Goal: Task Accomplishment & Management: Manage account settings

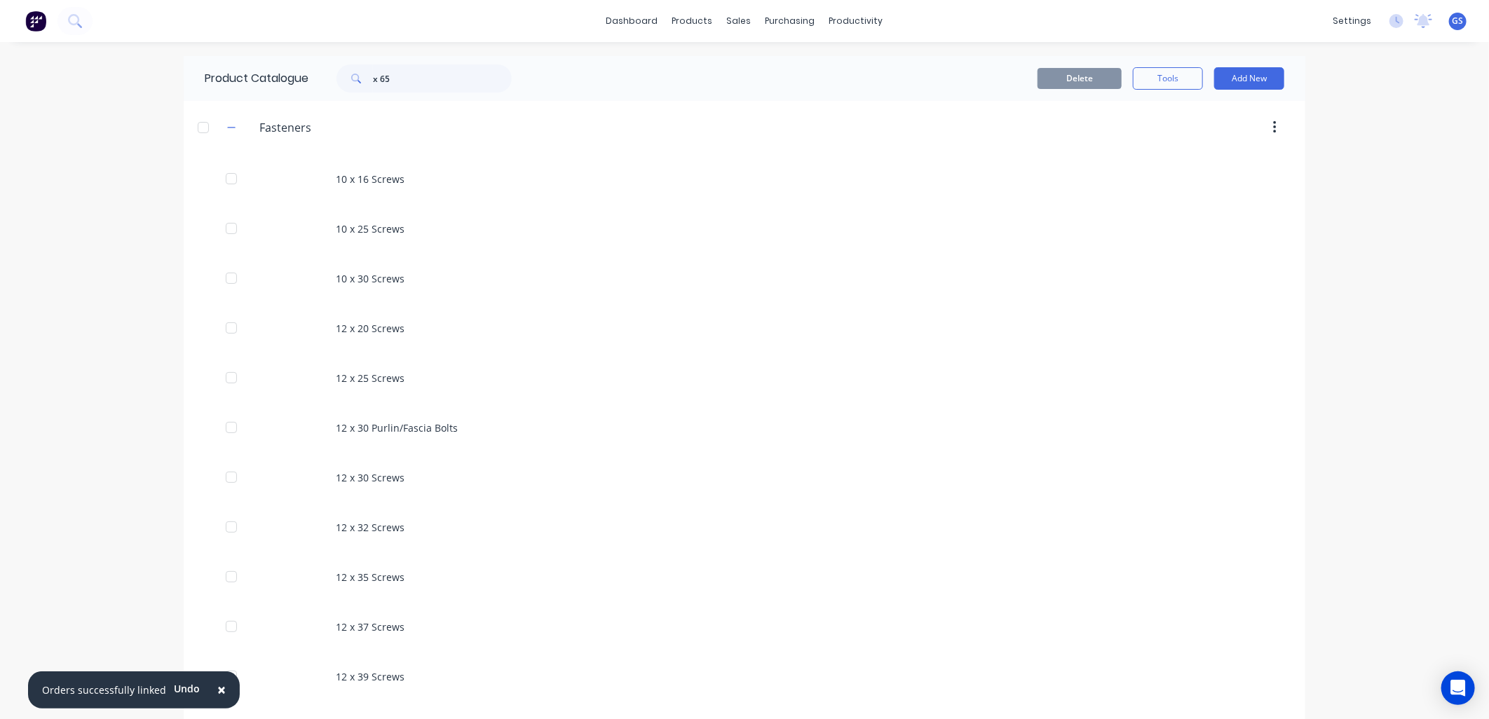
drag, startPoint x: 24, startPoint y: 173, endPoint x: 35, endPoint y: 72, distance: 102.3
click at [25, 172] on div "× Orders successfully linked Undo dashboard products sales purchasing productiv…" at bounding box center [744, 359] width 1489 height 719
click at [624, 22] on link "dashboard" at bounding box center [633, 21] width 66 height 21
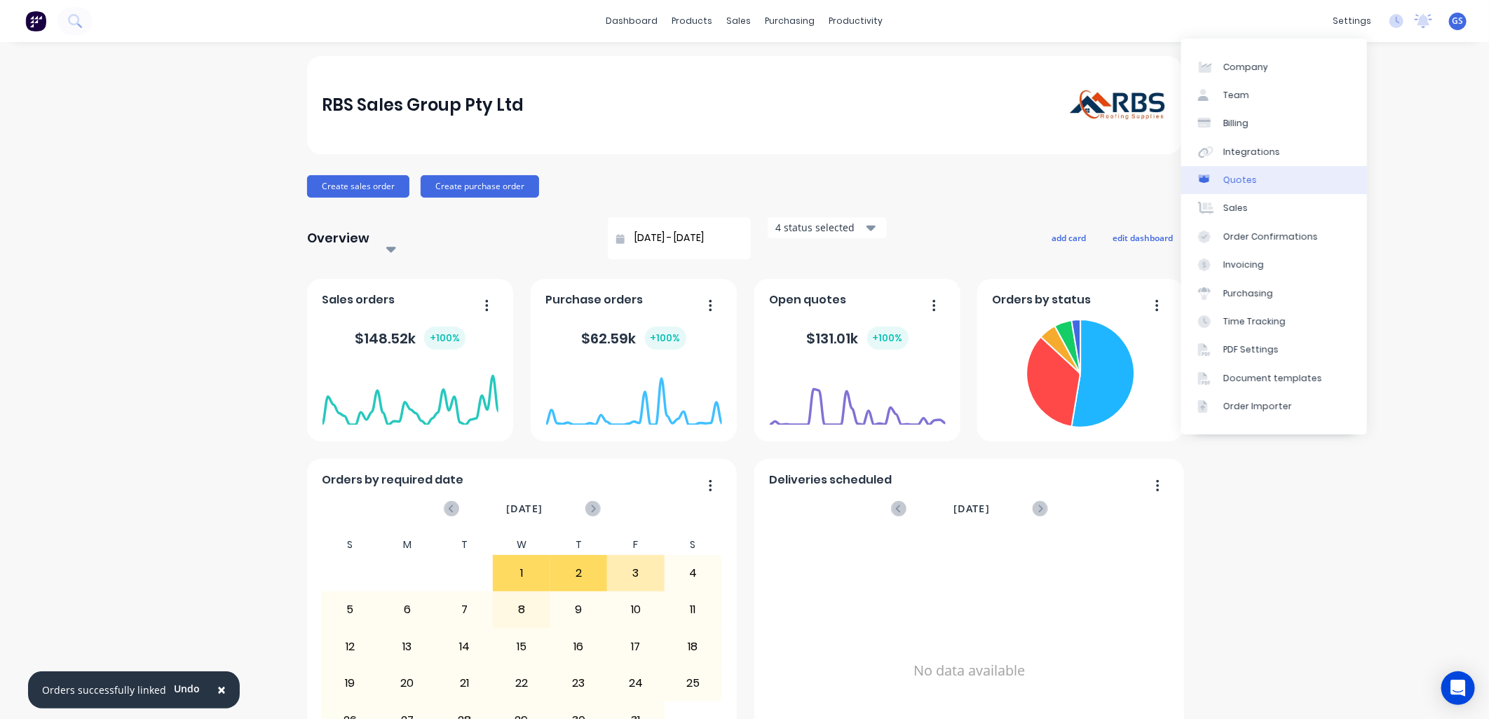
click at [1243, 177] on div "Quotes" at bounding box center [1241, 180] width 34 height 13
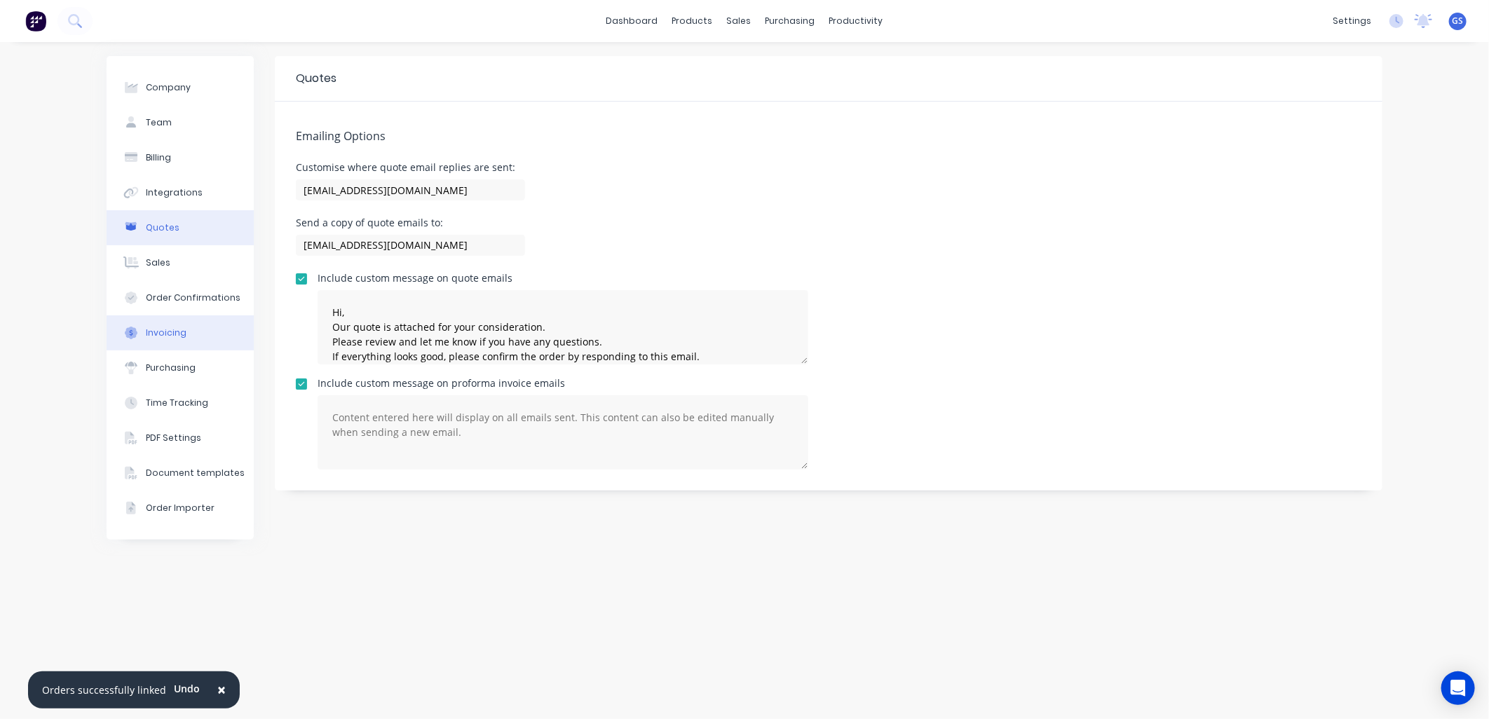
click at [165, 335] on div "Invoicing" at bounding box center [166, 333] width 41 height 13
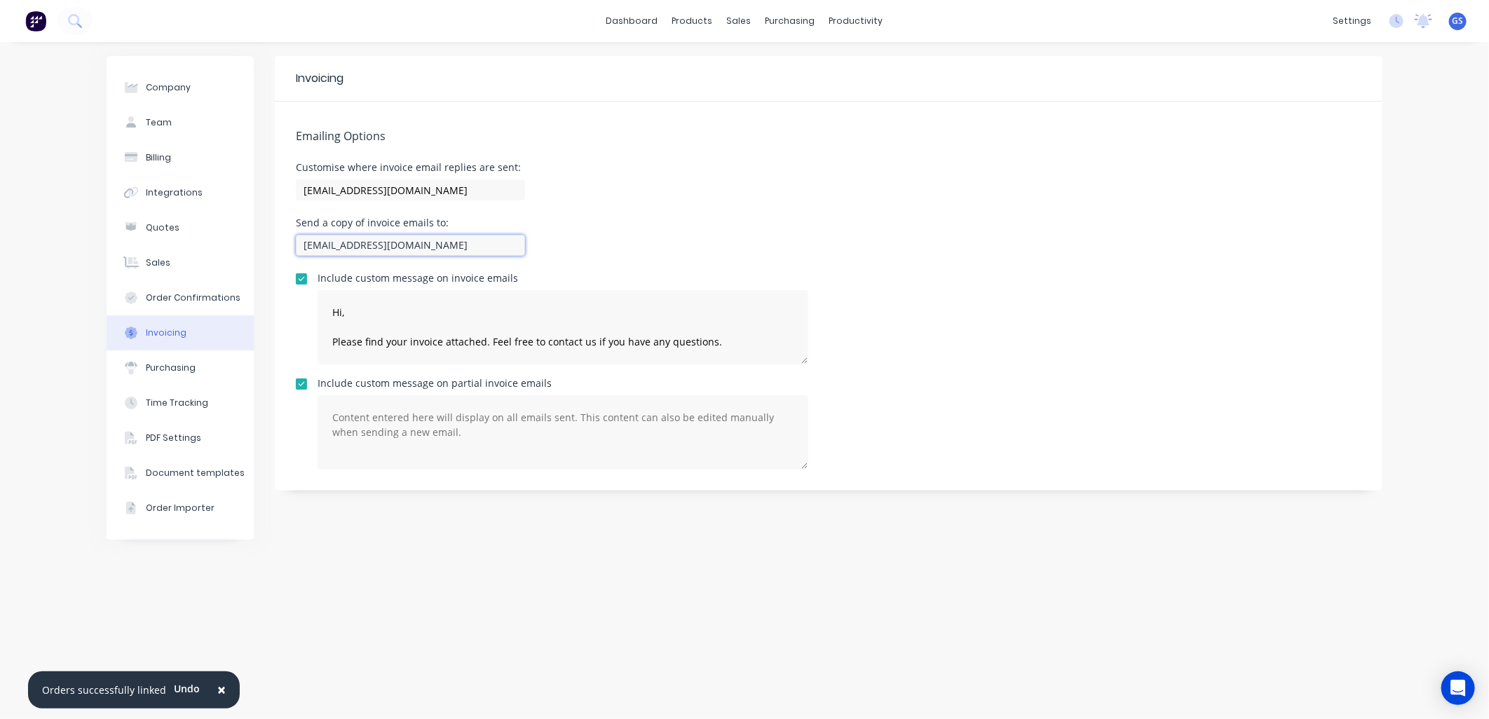
click at [320, 241] on input "[EMAIL_ADDRESS][DOMAIN_NAME]" at bounding box center [410, 245] width 229 height 21
type input "[EMAIL_ADDRESS][DOMAIN_NAME]"
click at [197, 365] on button "Purchasing" at bounding box center [180, 368] width 147 height 35
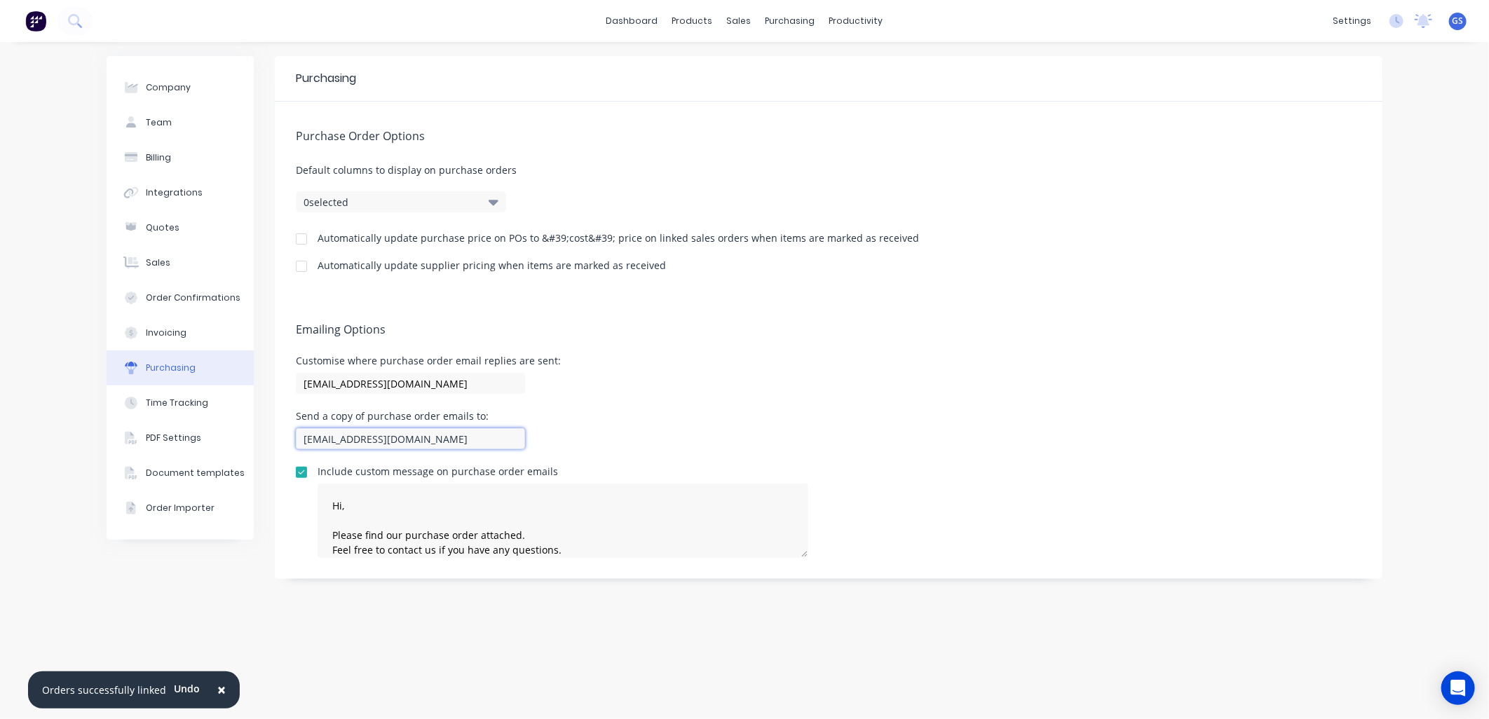
click at [320, 436] on input "[EMAIL_ADDRESS][DOMAIN_NAME]" at bounding box center [410, 438] width 229 height 21
click at [321, 436] on input "[EMAIL_ADDRESS][DOMAIN_NAME]" at bounding box center [410, 438] width 229 height 21
type input "[EMAIL_ADDRESS][DOMAIN_NAME]"
click at [163, 263] on div "Sales" at bounding box center [158, 263] width 25 height 13
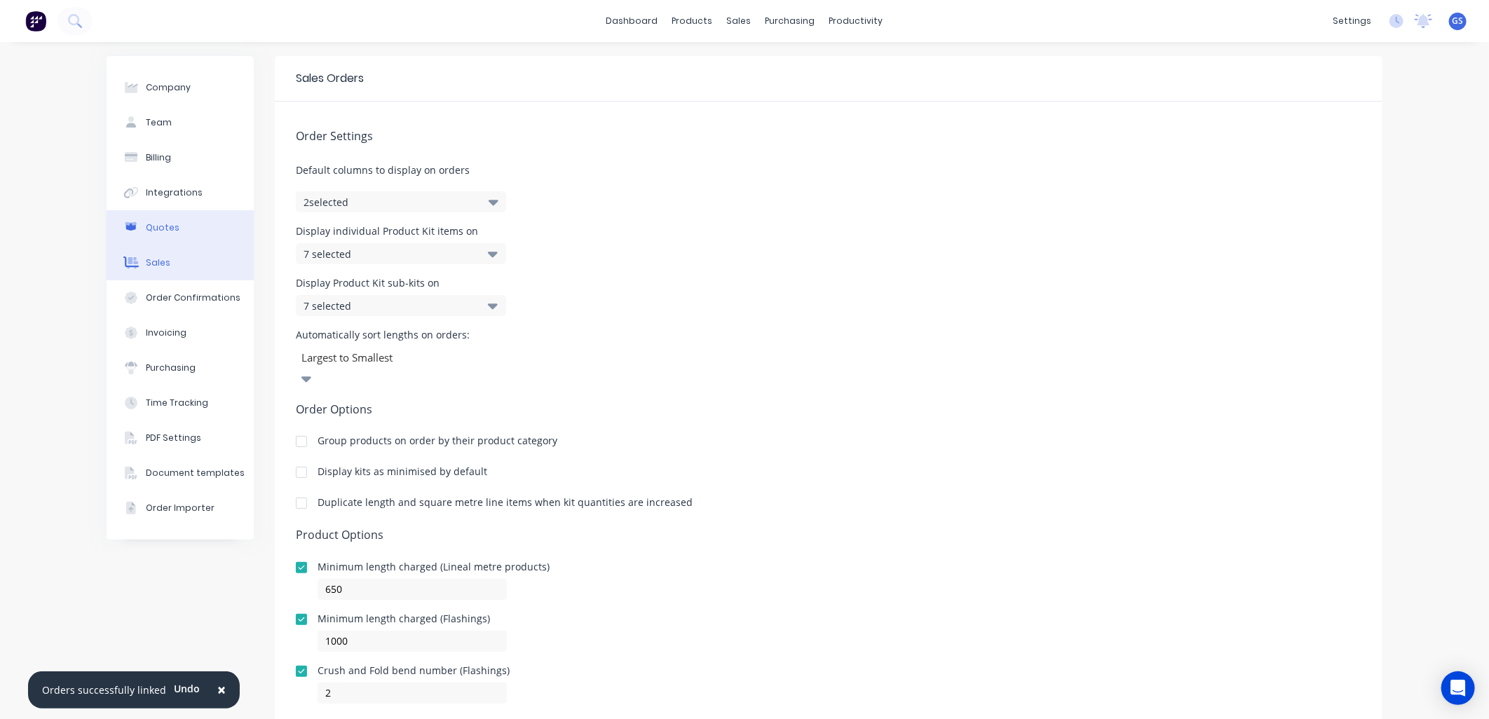
click at [164, 225] on div "Quotes" at bounding box center [163, 228] width 34 height 13
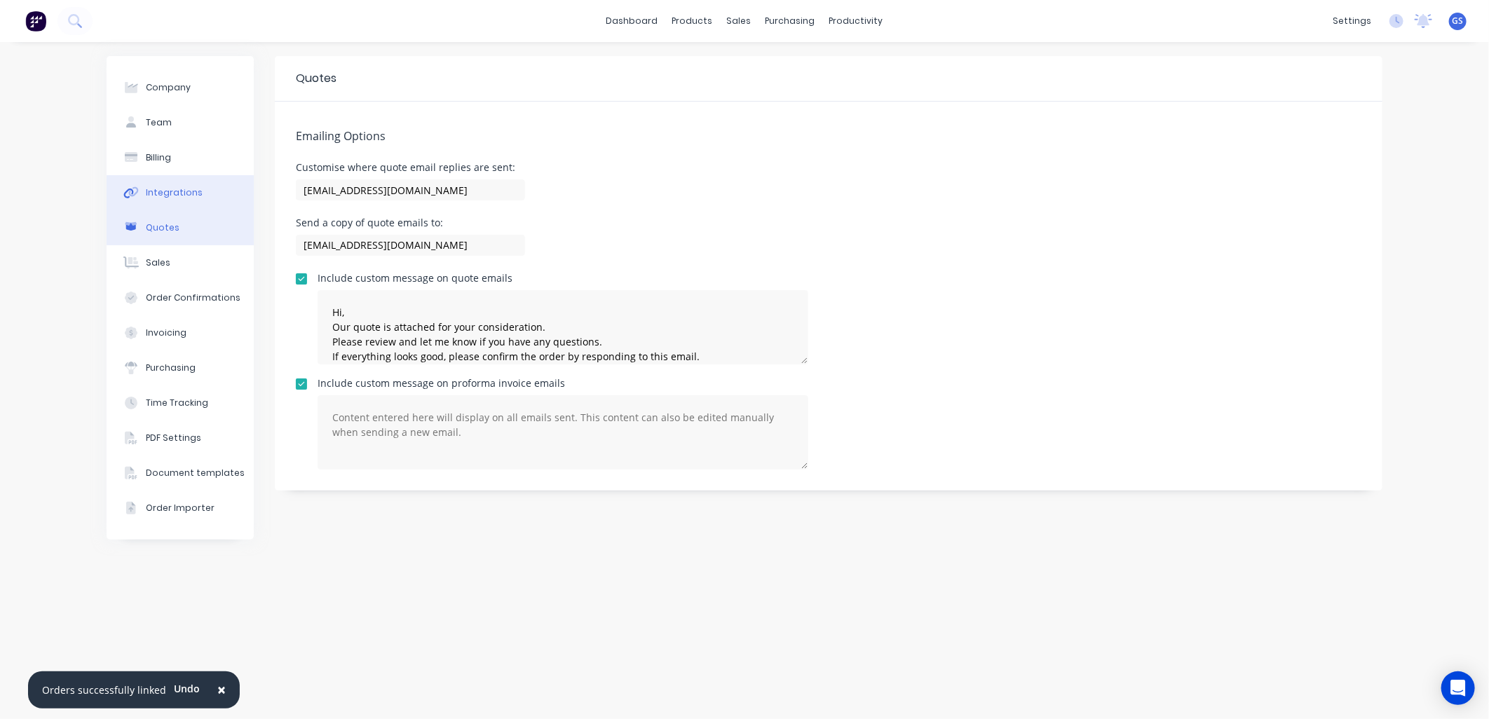
click at [173, 194] on div "Integrations" at bounding box center [174, 193] width 57 height 13
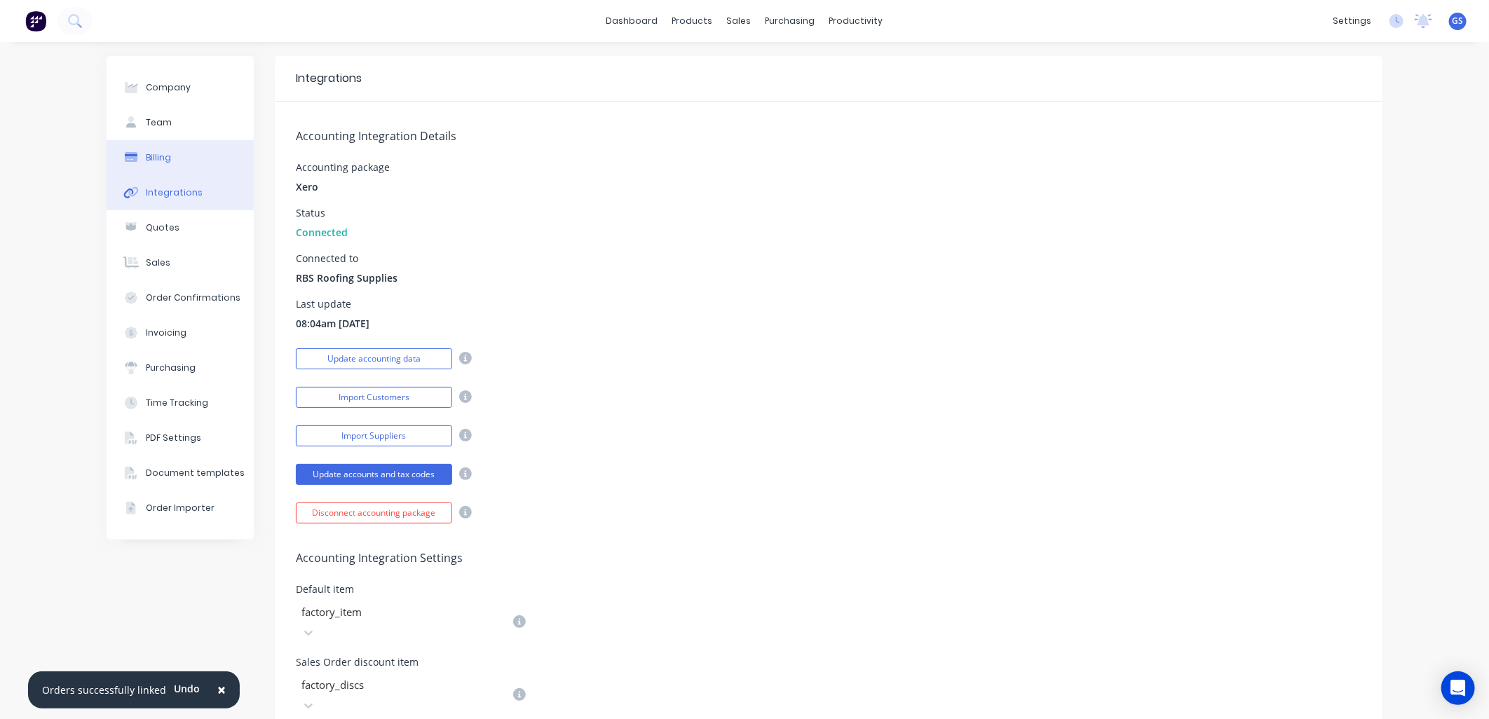
click at [156, 160] on div "Billing" at bounding box center [158, 157] width 25 height 13
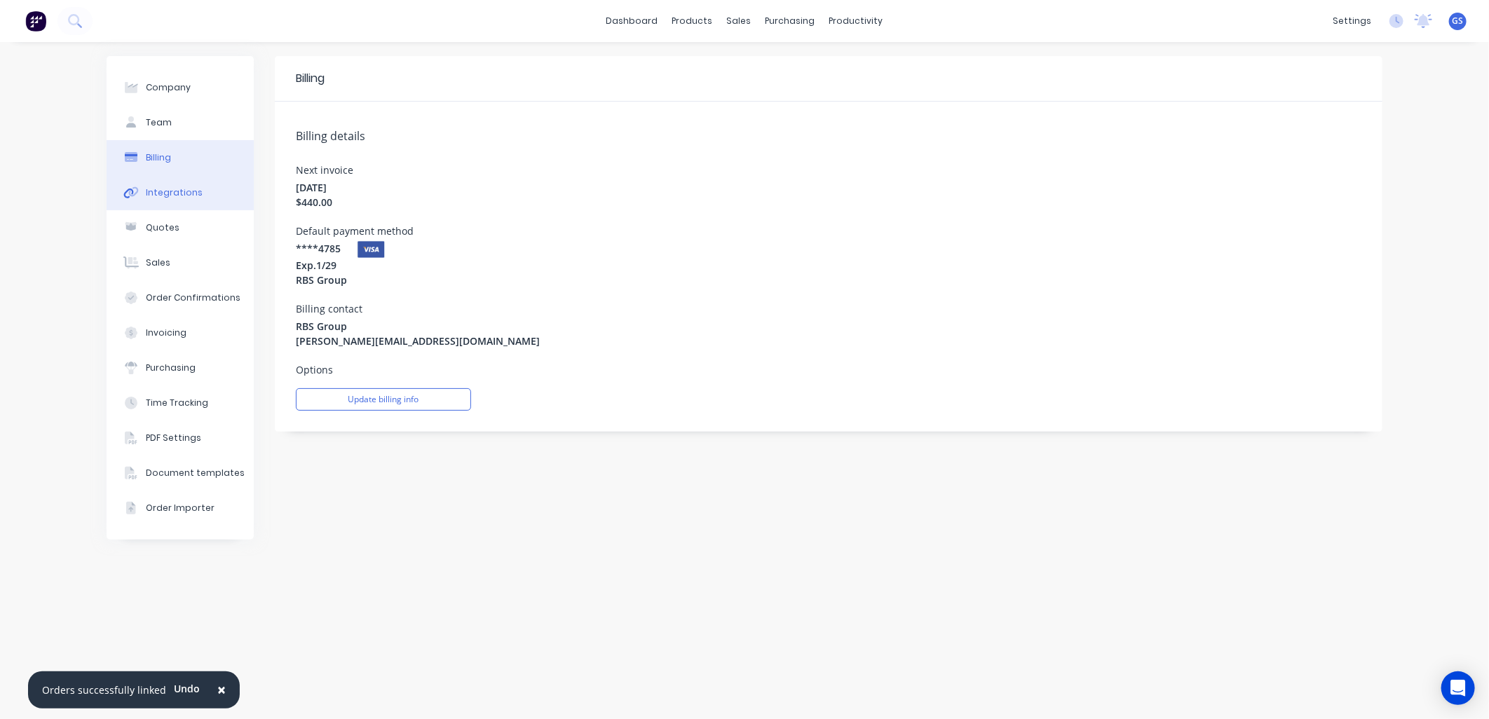
click at [191, 199] on button "Integrations" at bounding box center [180, 192] width 147 height 35
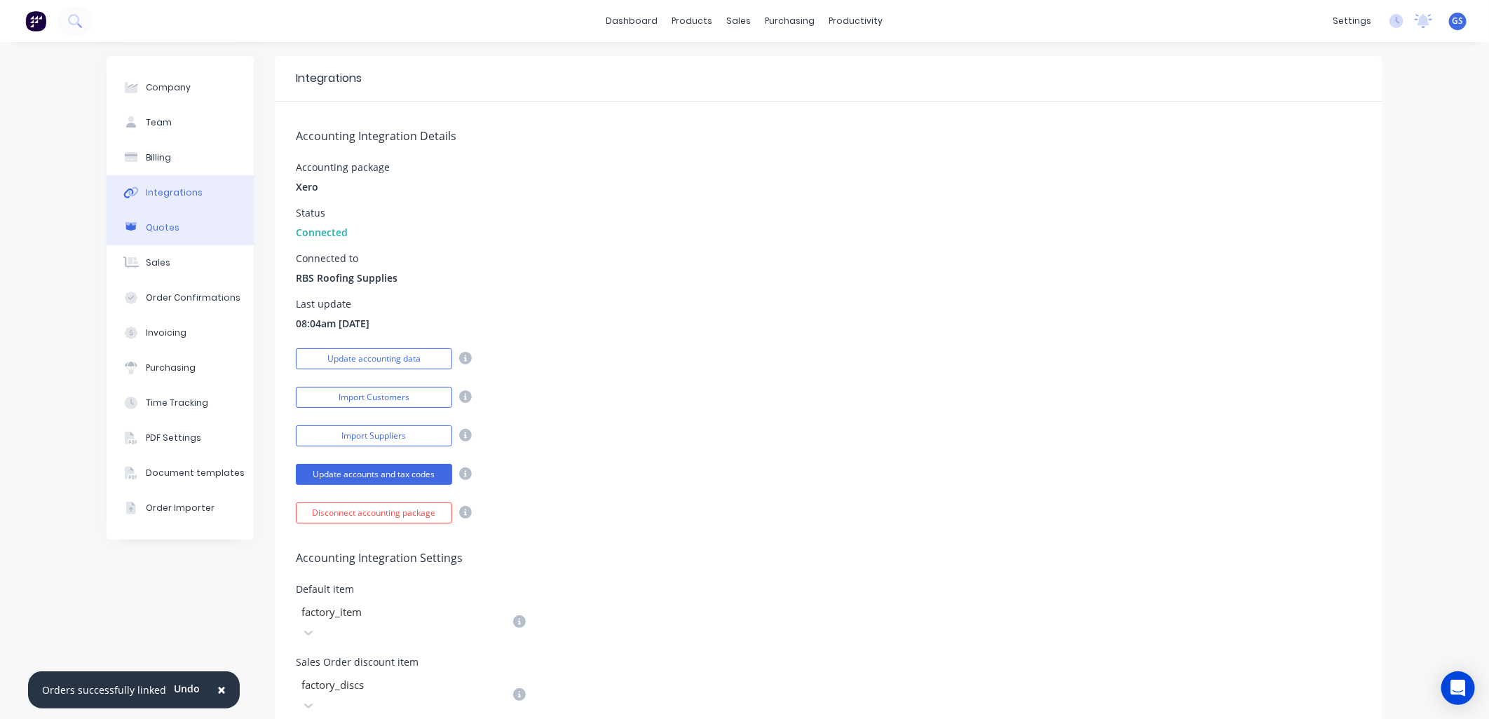
click at [173, 223] on button "Quotes" at bounding box center [180, 227] width 147 height 35
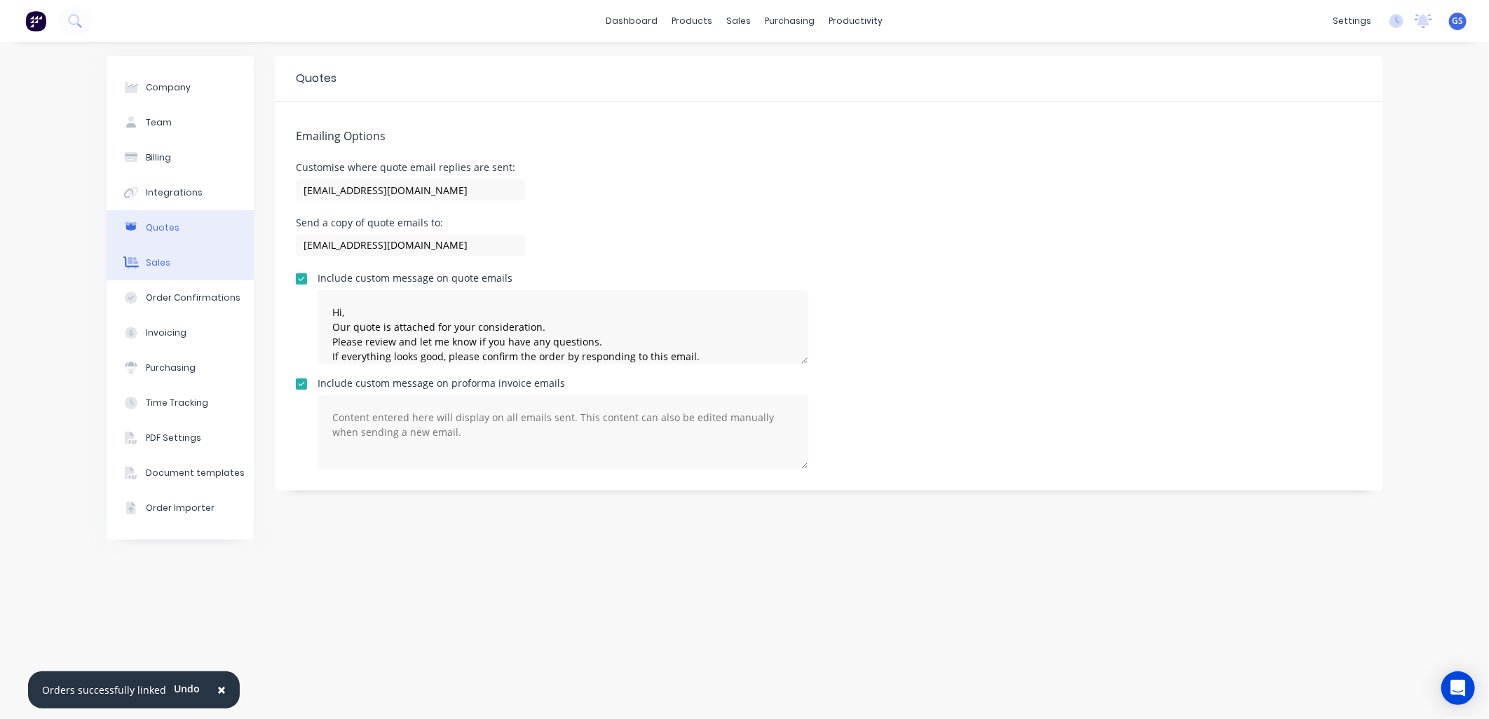
click at [163, 258] on div "Sales" at bounding box center [158, 263] width 25 height 13
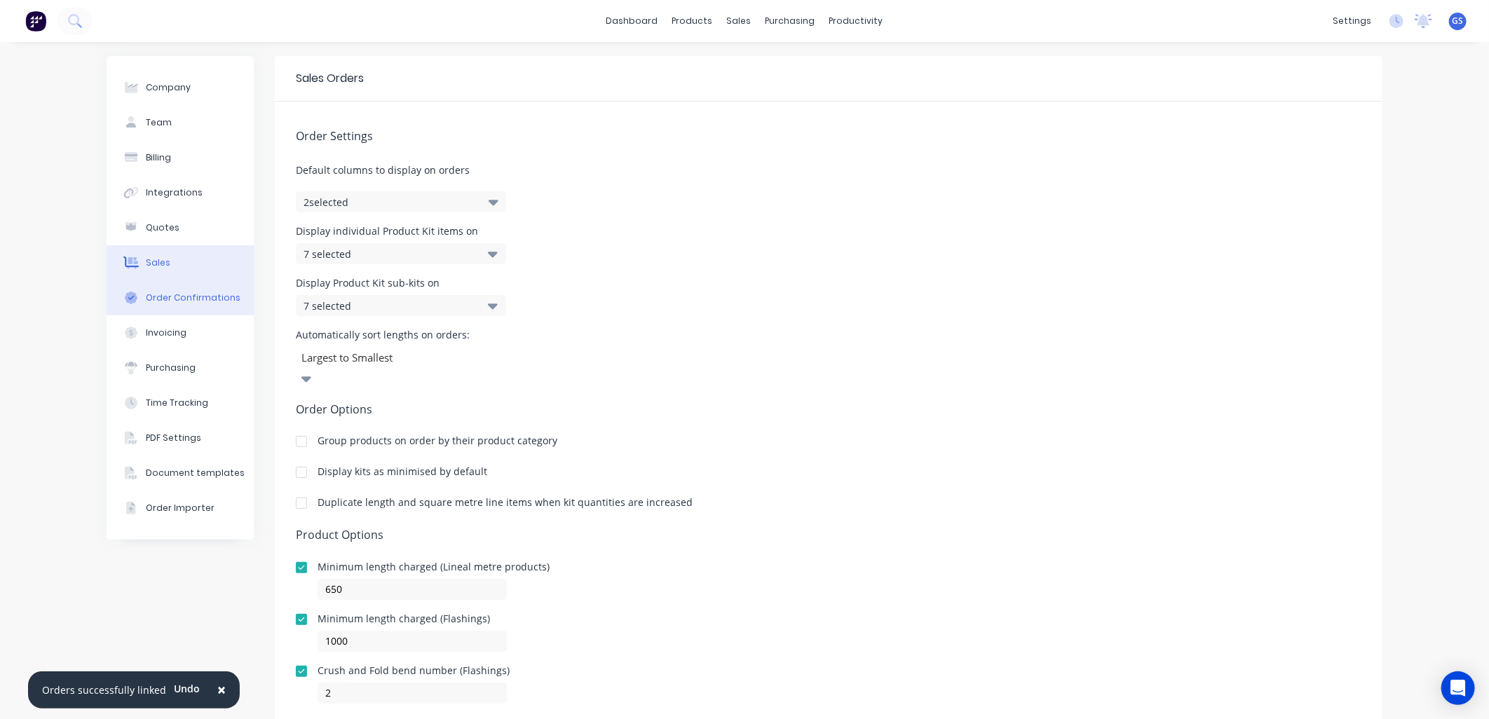
click at [186, 296] on div "Order Confirmations" at bounding box center [193, 298] width 95 height 13
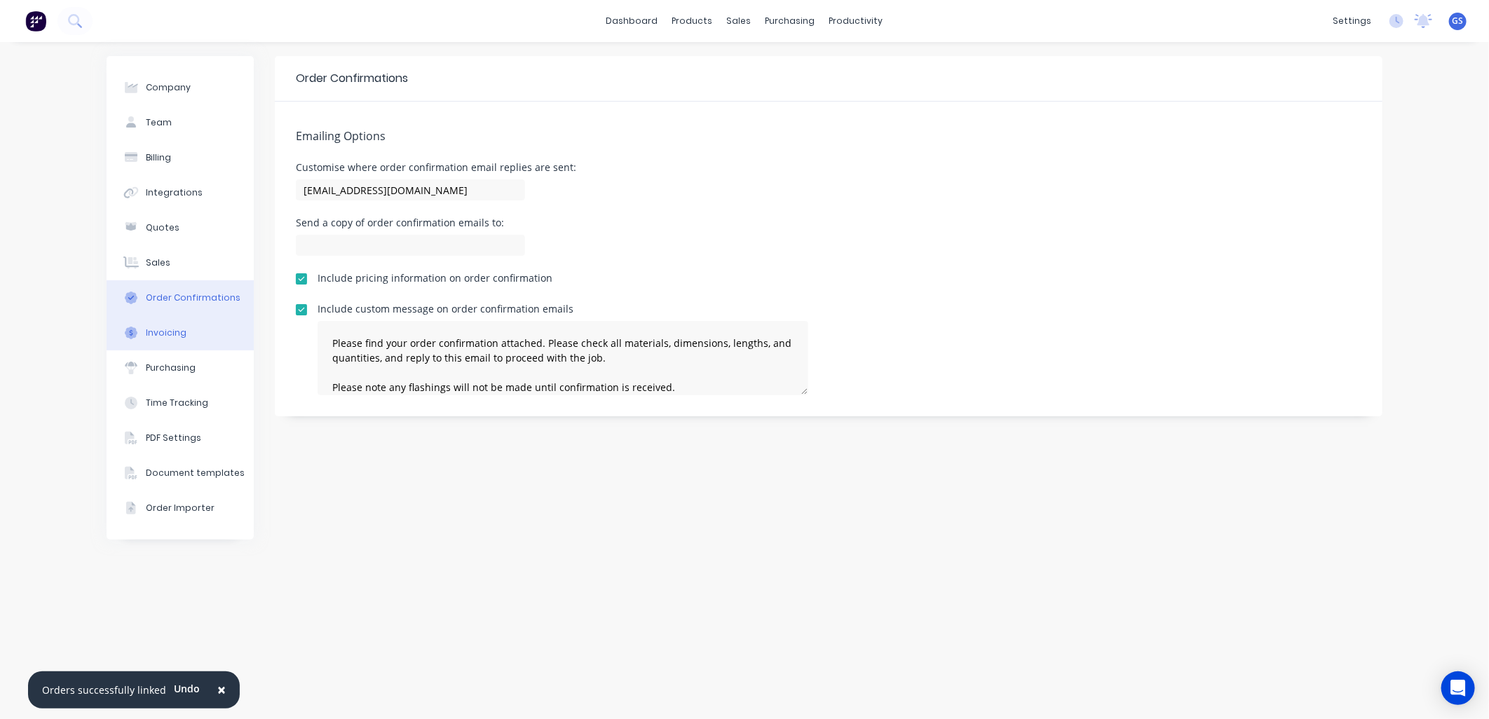
click at [171, 328] on div "Invoicing" at bounding box center [166, 333] width 41 height 13
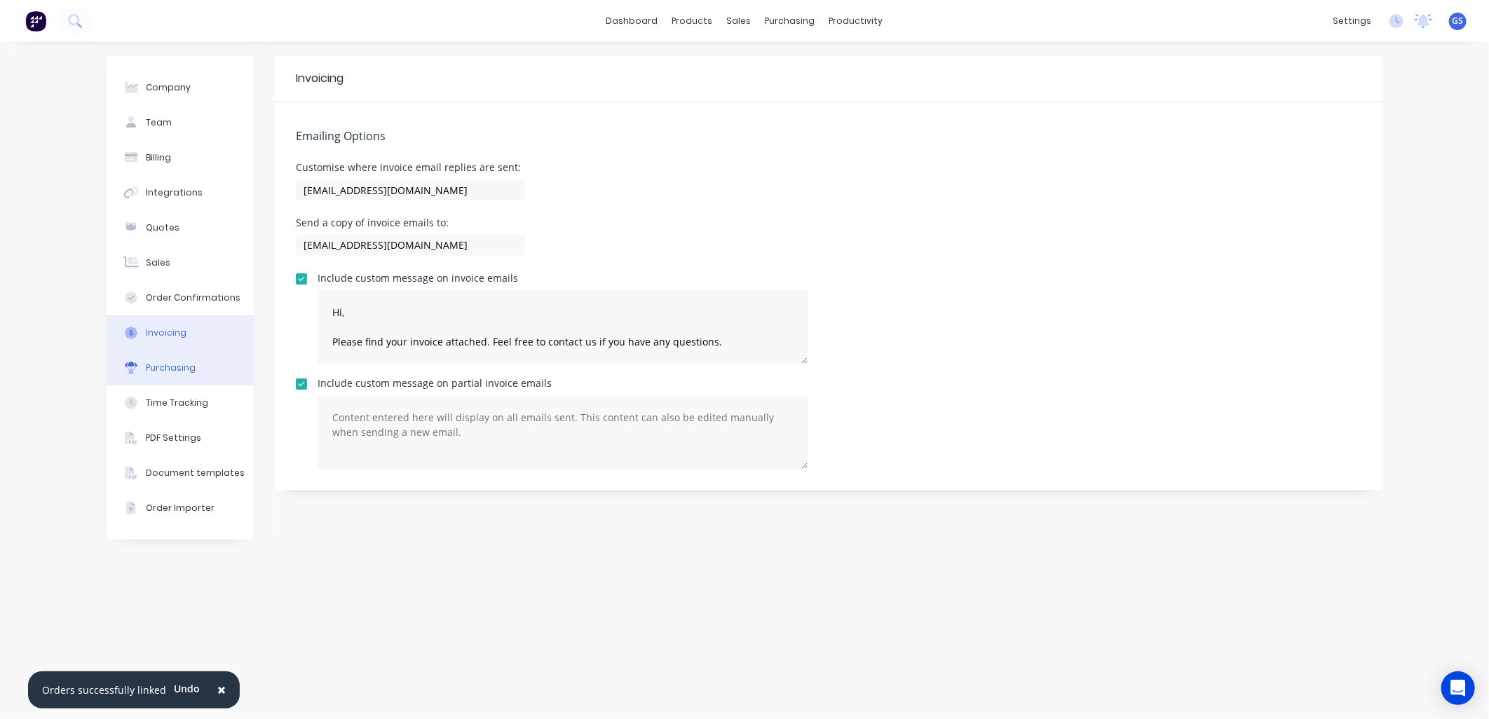
click at [172, 365] on div "Purchasing" at bounding box center [171, 368] width 50 height 13
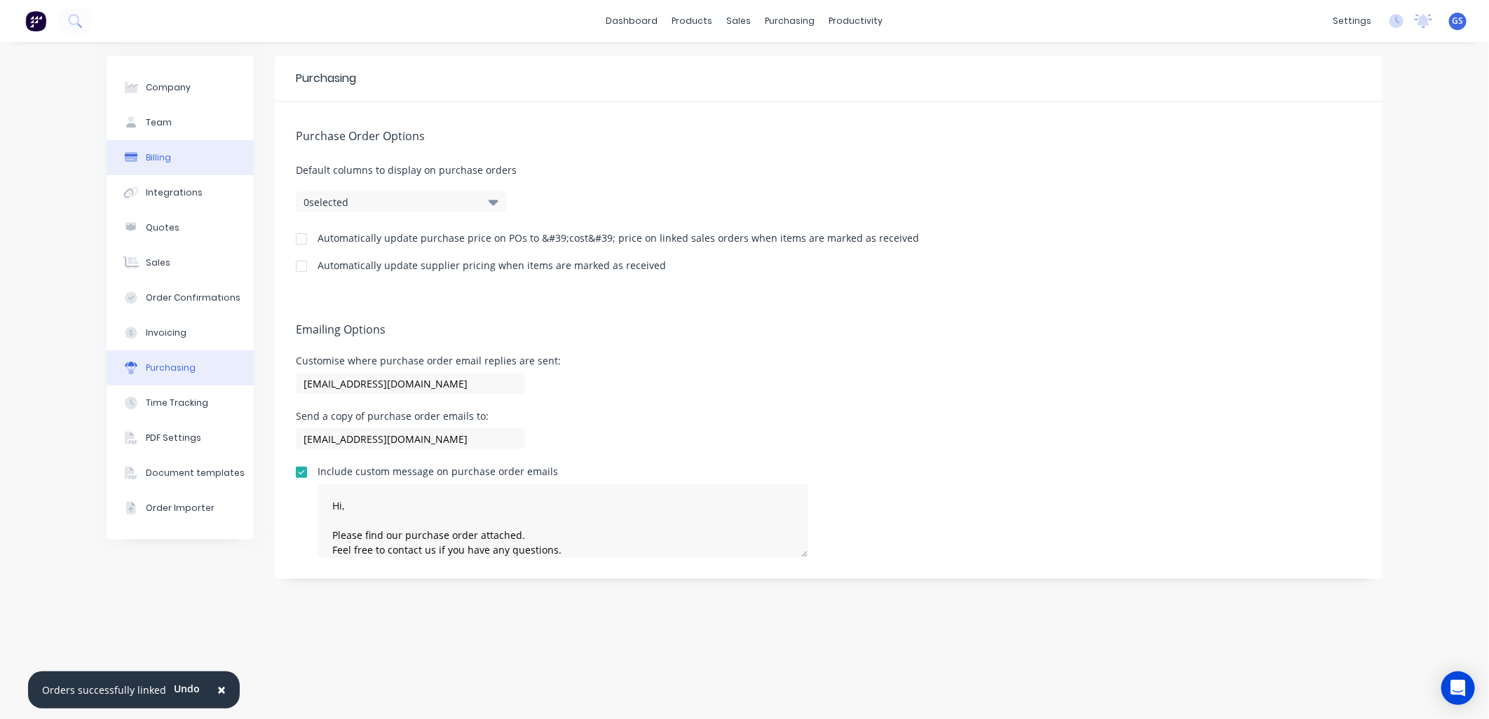
click at [169, 156] on div "Billing" at bounding box center [158, 157] width 25 height 13
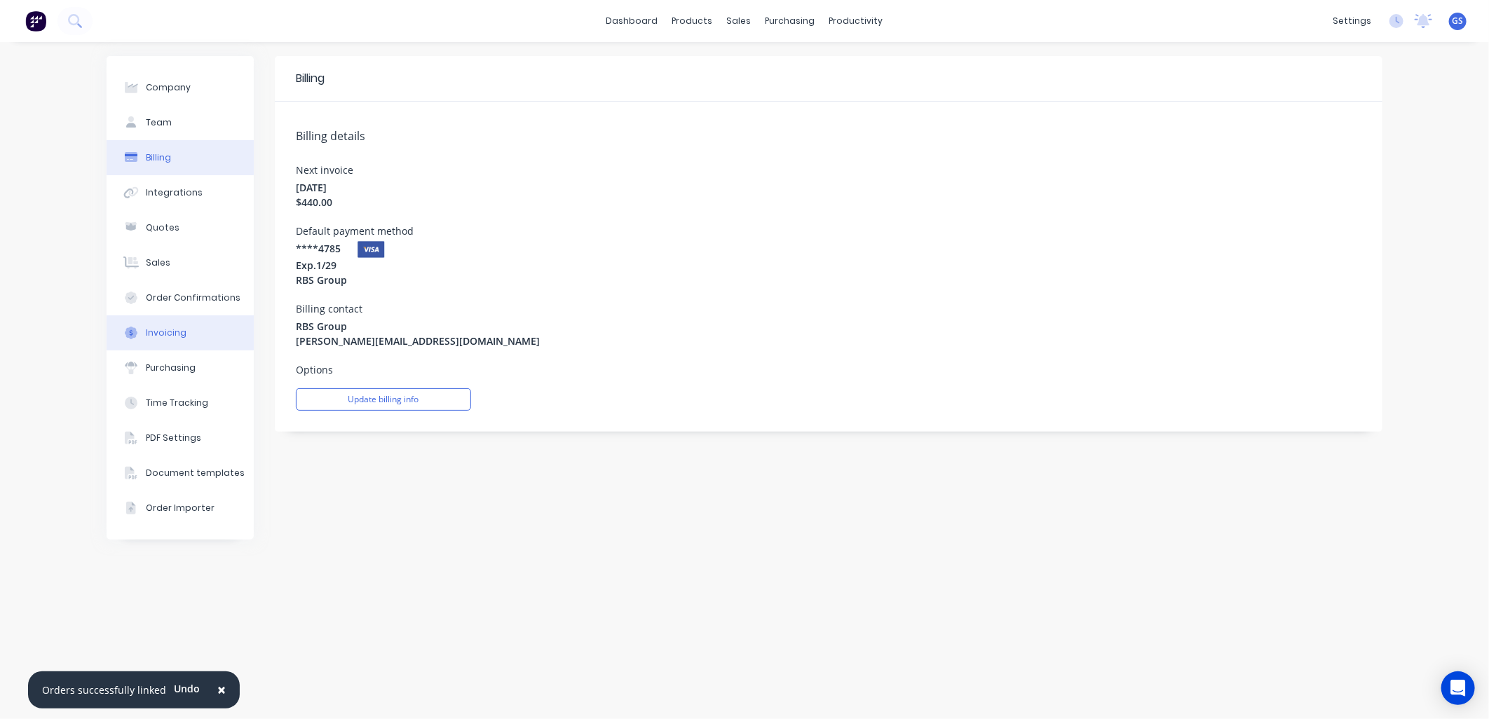
click at [179, 333] on div "Invoicing" at bounding box center [166, 333] width 41 height 13
